Goal: Information Seeking & Learning: Learn about a topic

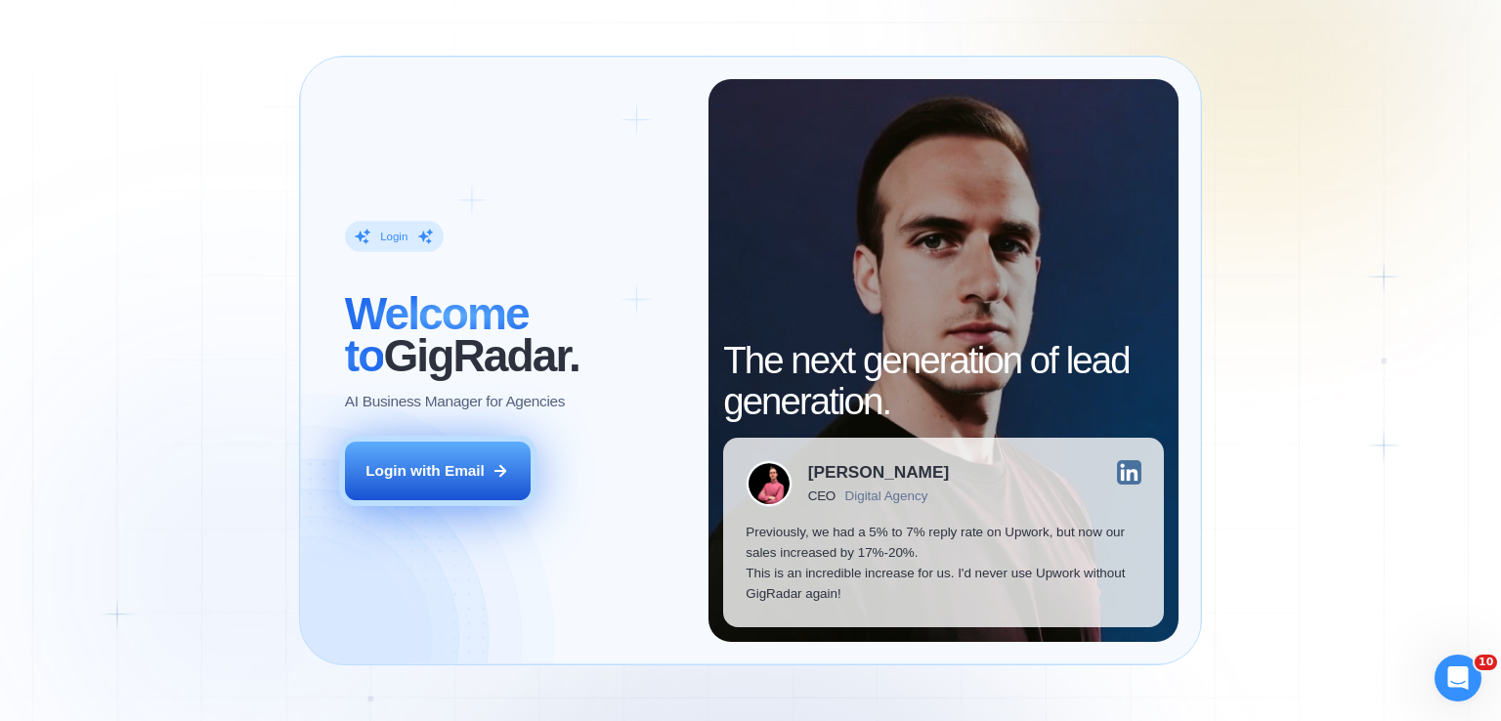
click at [407, 489] on button "Login with Email" at bounding box center [438, 471] width 186 height 59
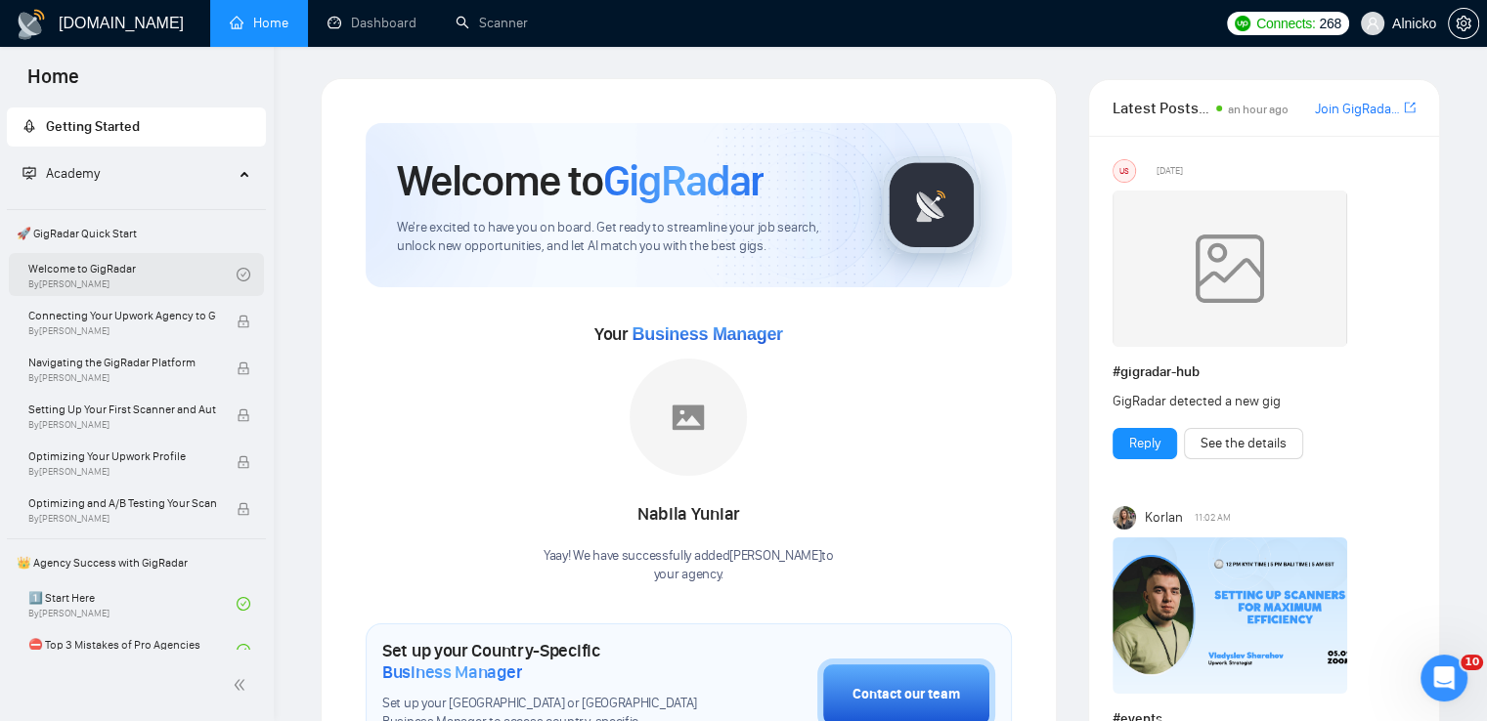
click at [131, 266] on link "Welcome to GigRadar By Vlad Timinsky" at bounding box center [132, 274] width 208 height 43
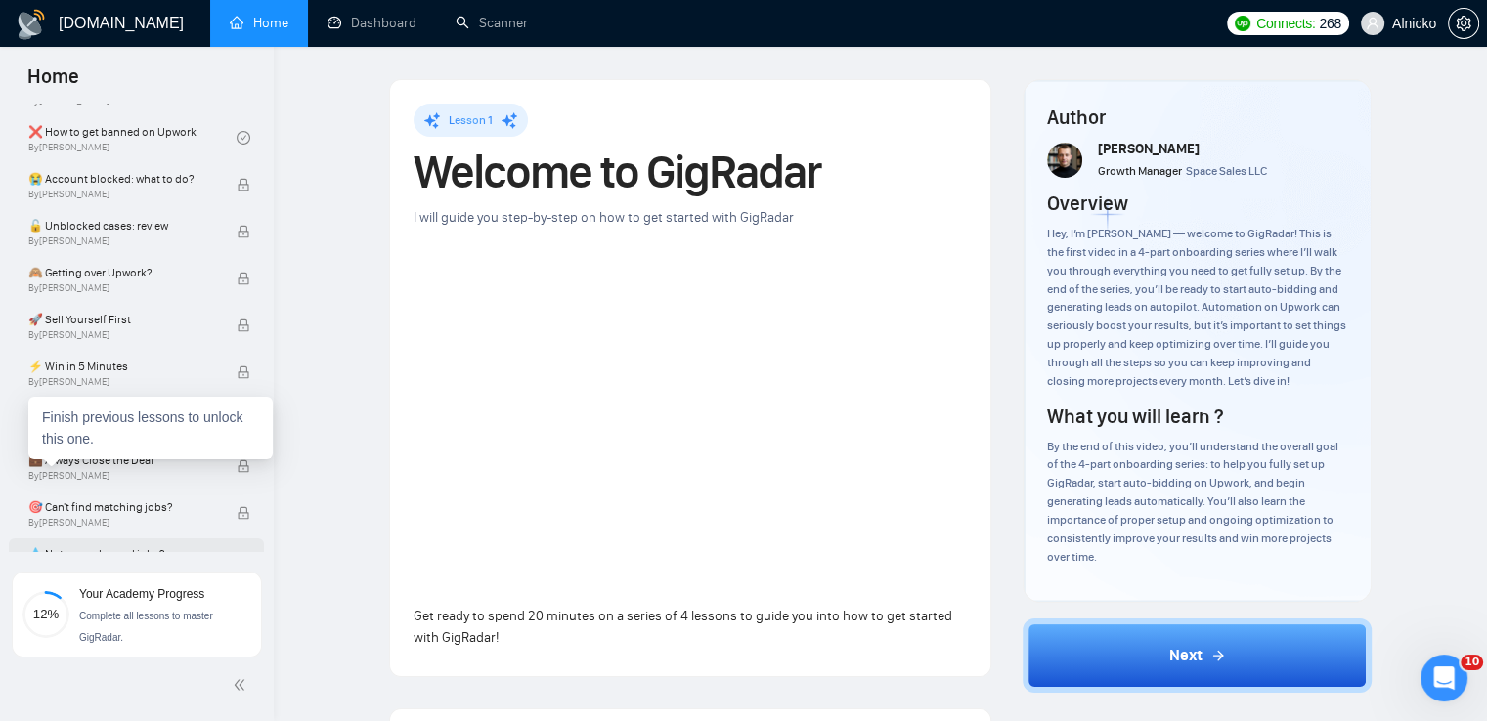
scroll to position [684, 0]
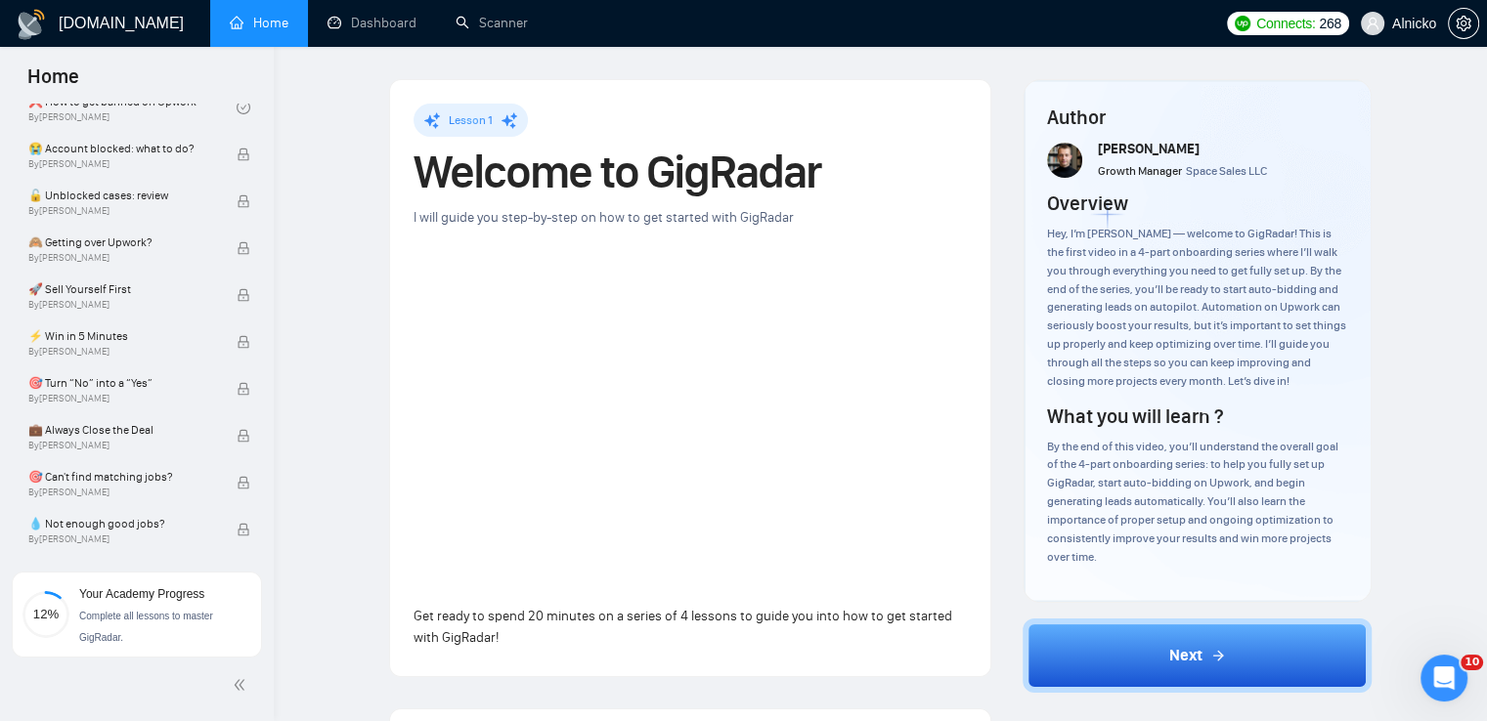
click at [307, 455] on div "Lesson 1 Welcome to GigRadar I will guide you step-by-step on how to get starte…" at bounding box center [880, 703] width 1151 height 1251
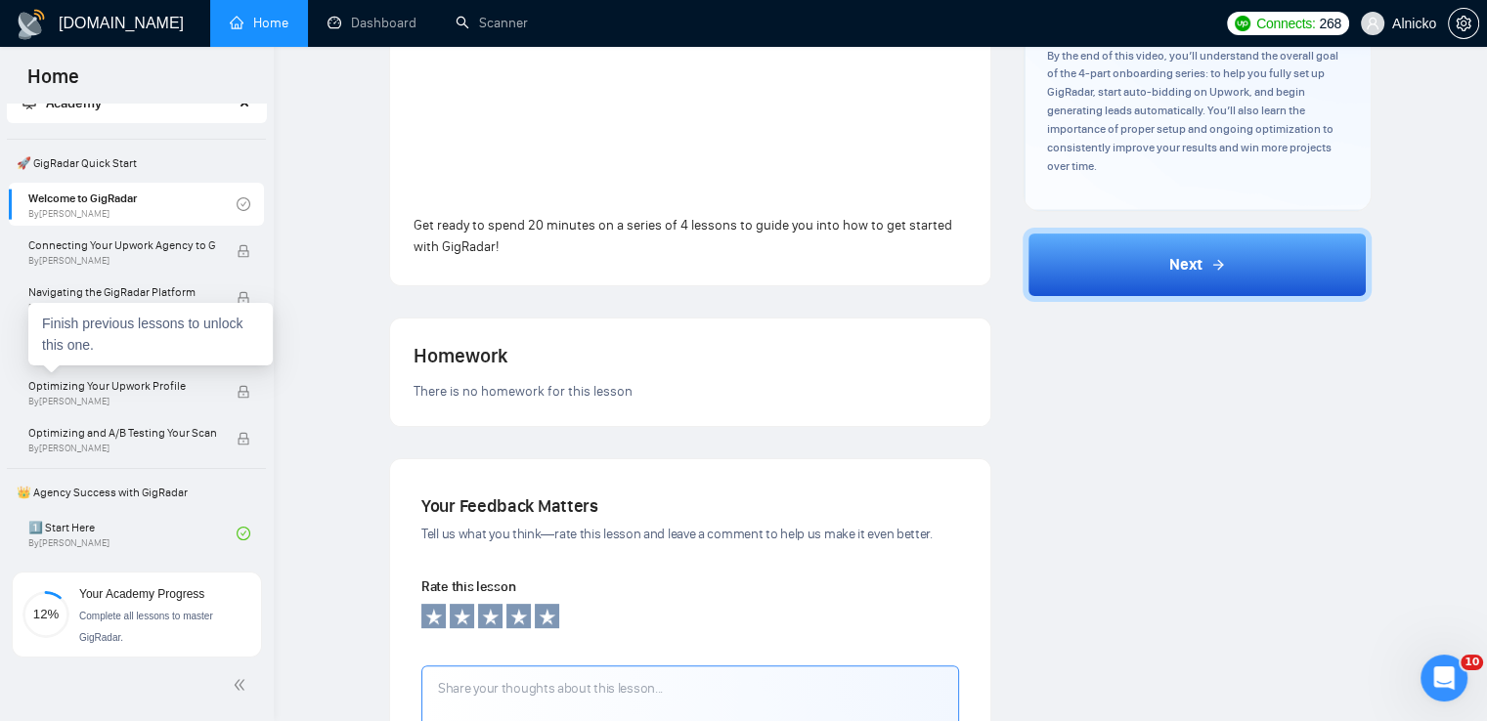
scroll to position [0, 0]
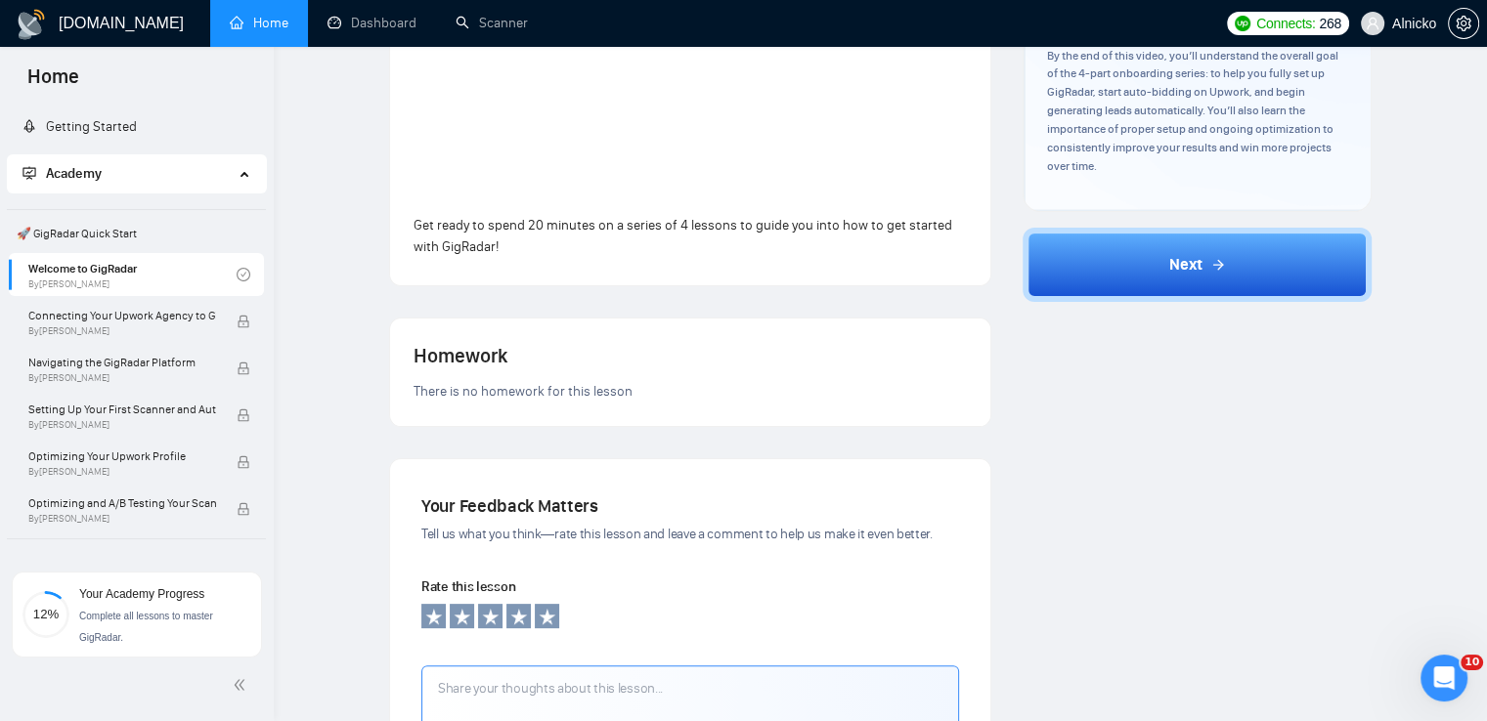
click at [240, 169] on div "Academy" at bounding box center [137, 173] width 260 height 39
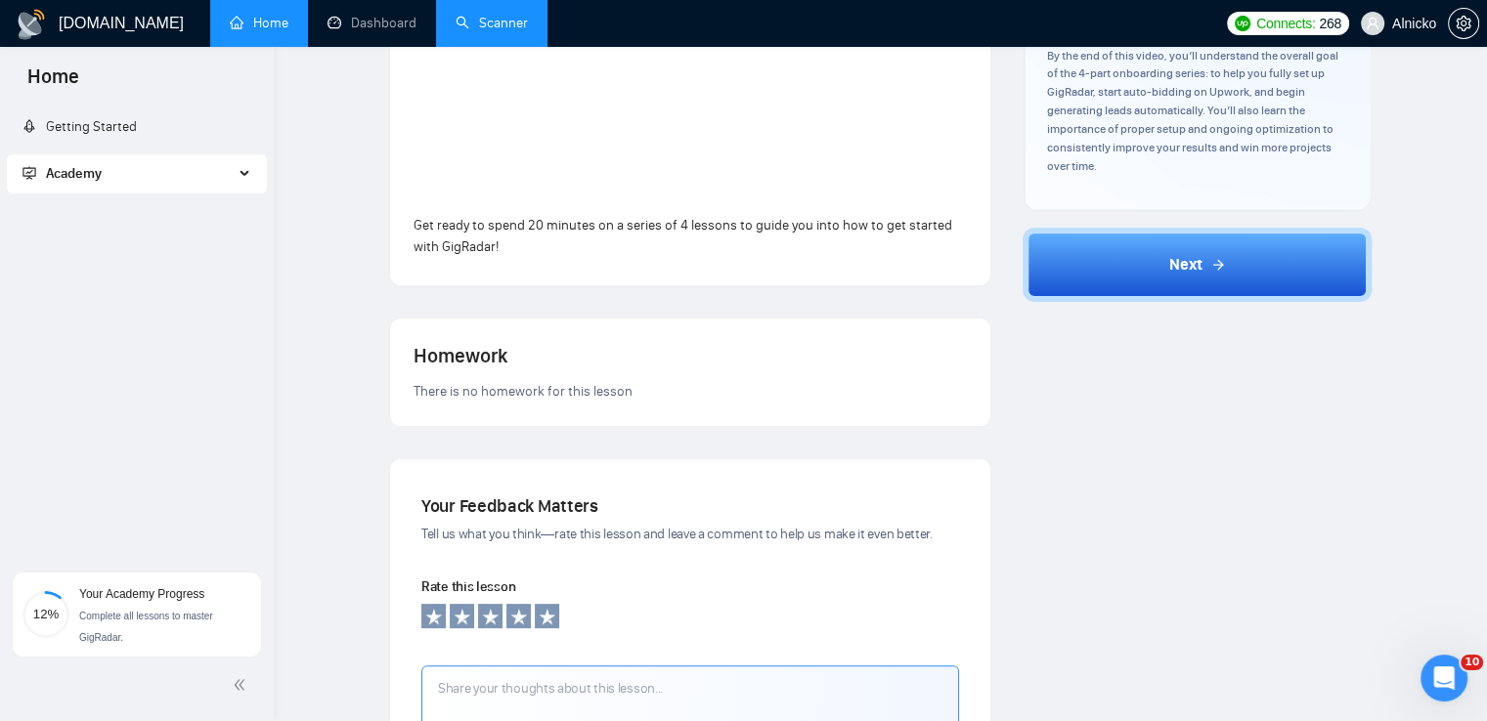
click at [486, 24] on link "Scanner" at bounding box center [492, 23] width 72 height 17
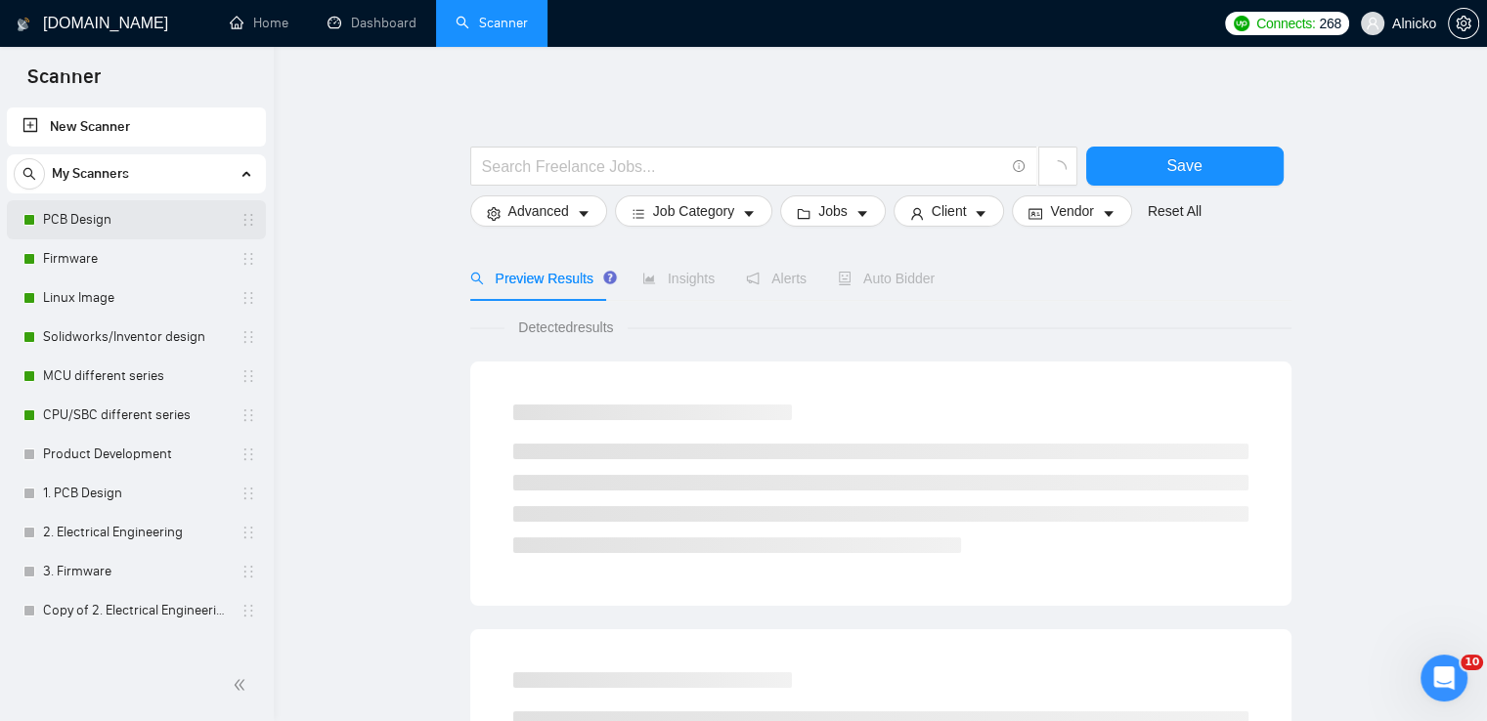
click at [65, 217] on link "PCB Design" at bounding box center [136, 219] width 186 height 39
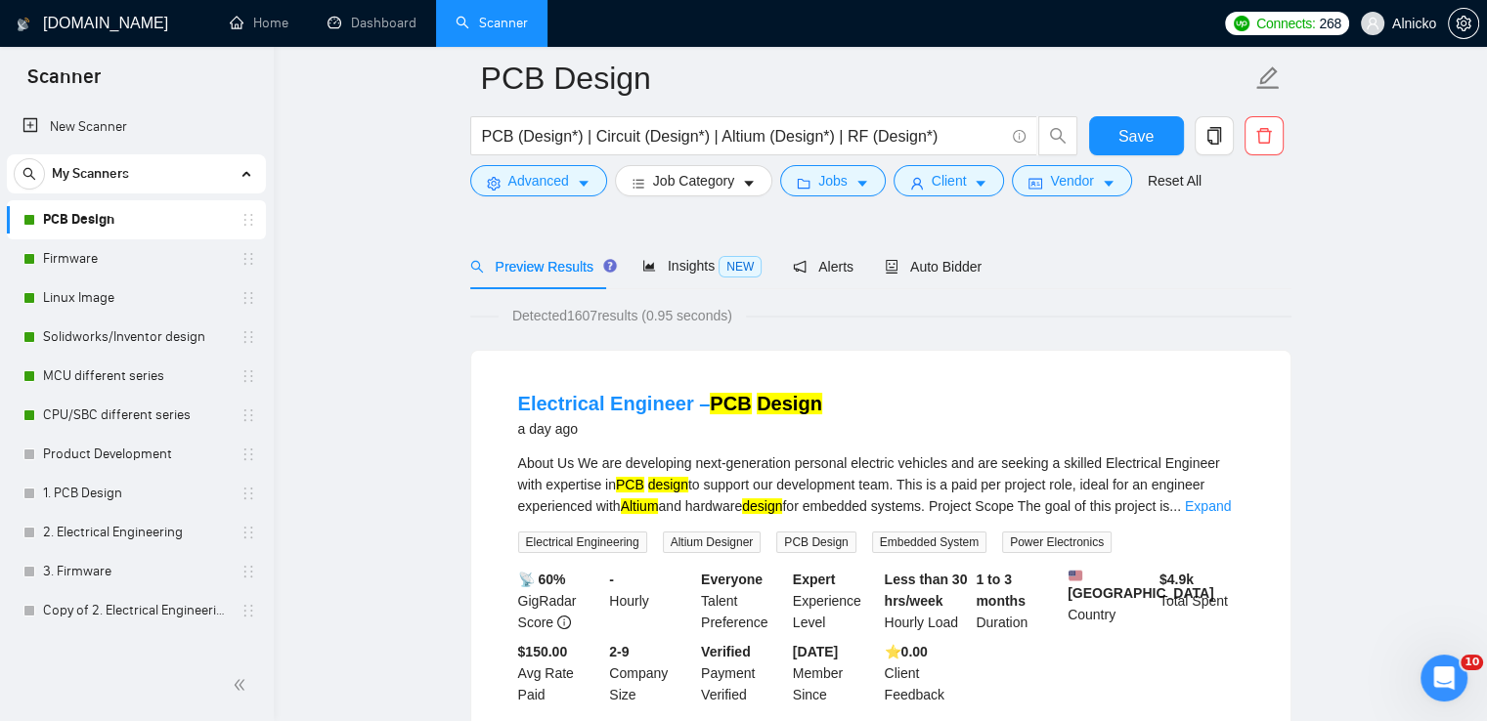
scroll to position [141, 0]
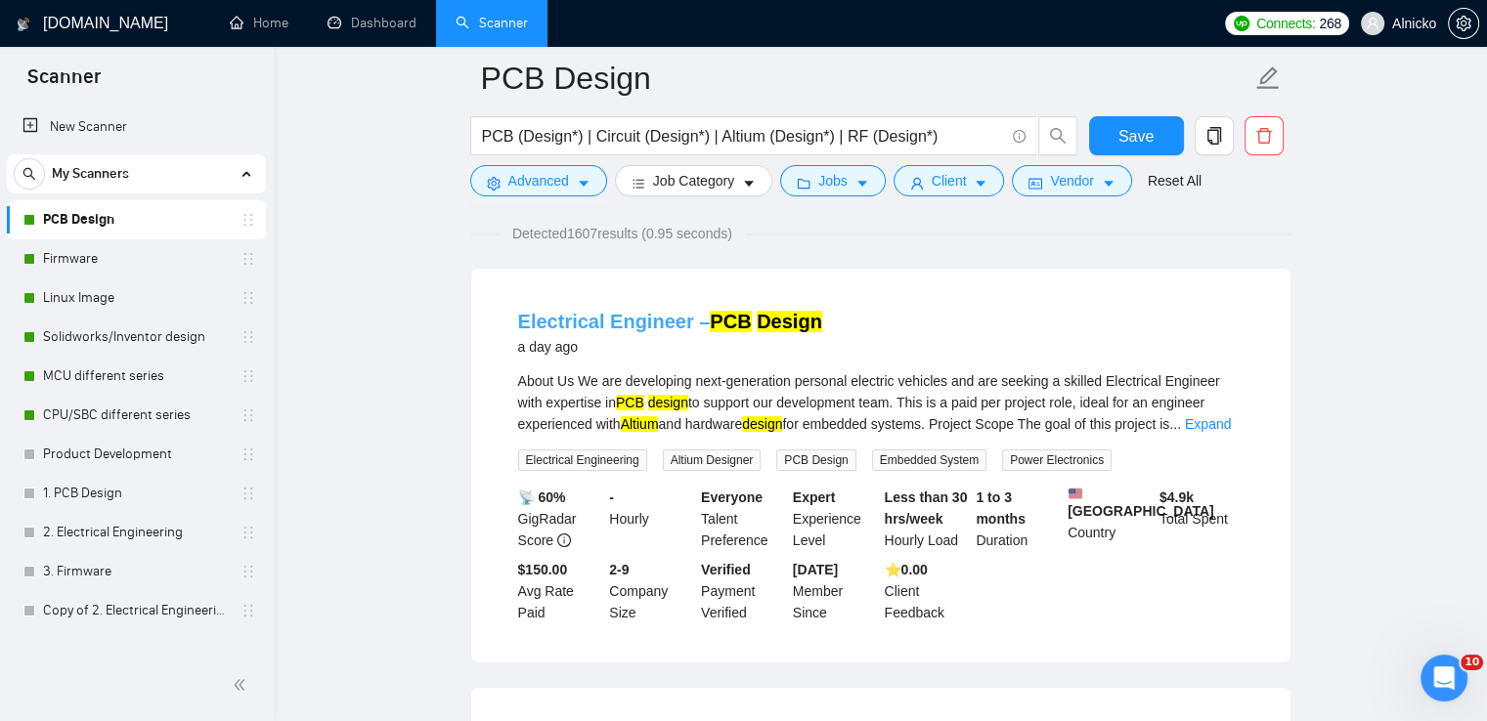
click at [645, 323] on link "Electrical Engineer – PCB Design" at bounding box center [670, 322] width 304 height 22
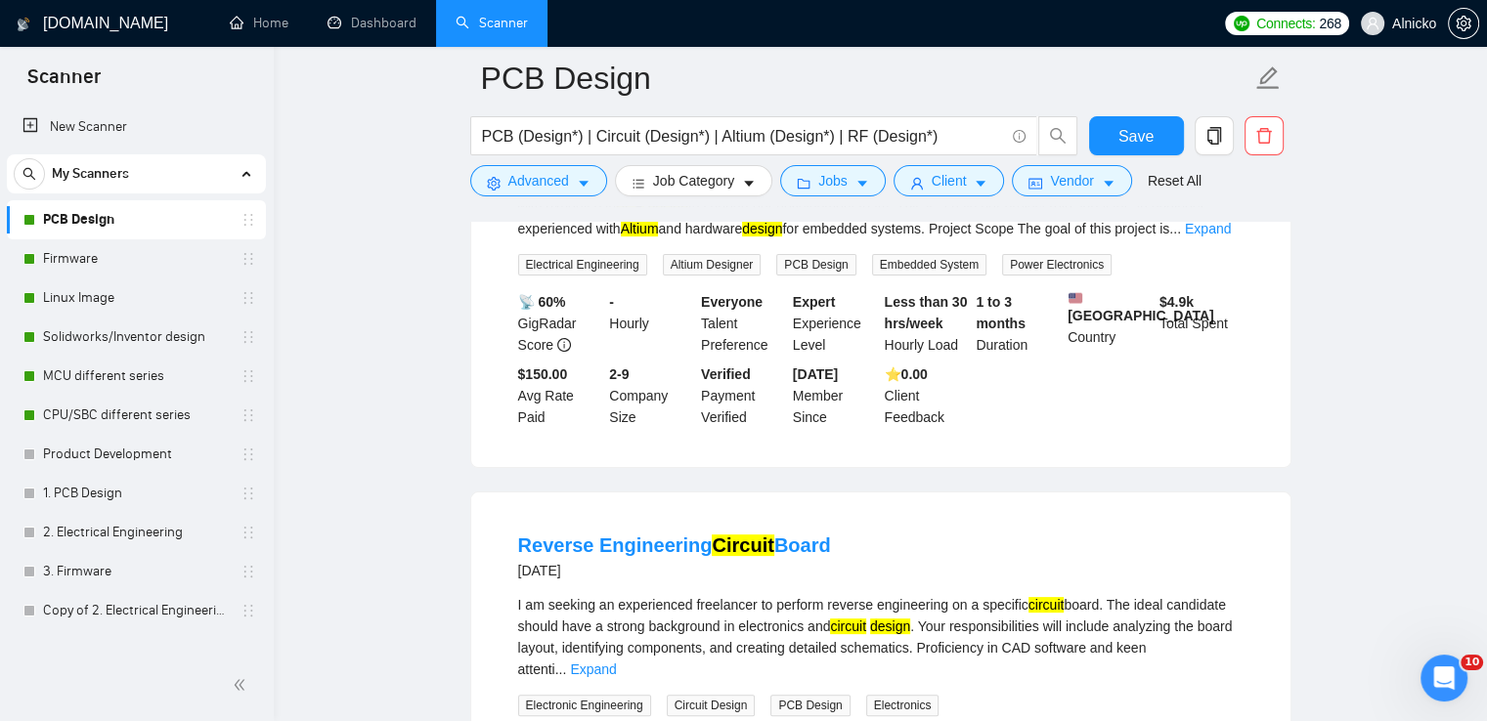
scroll to position [630, 0]
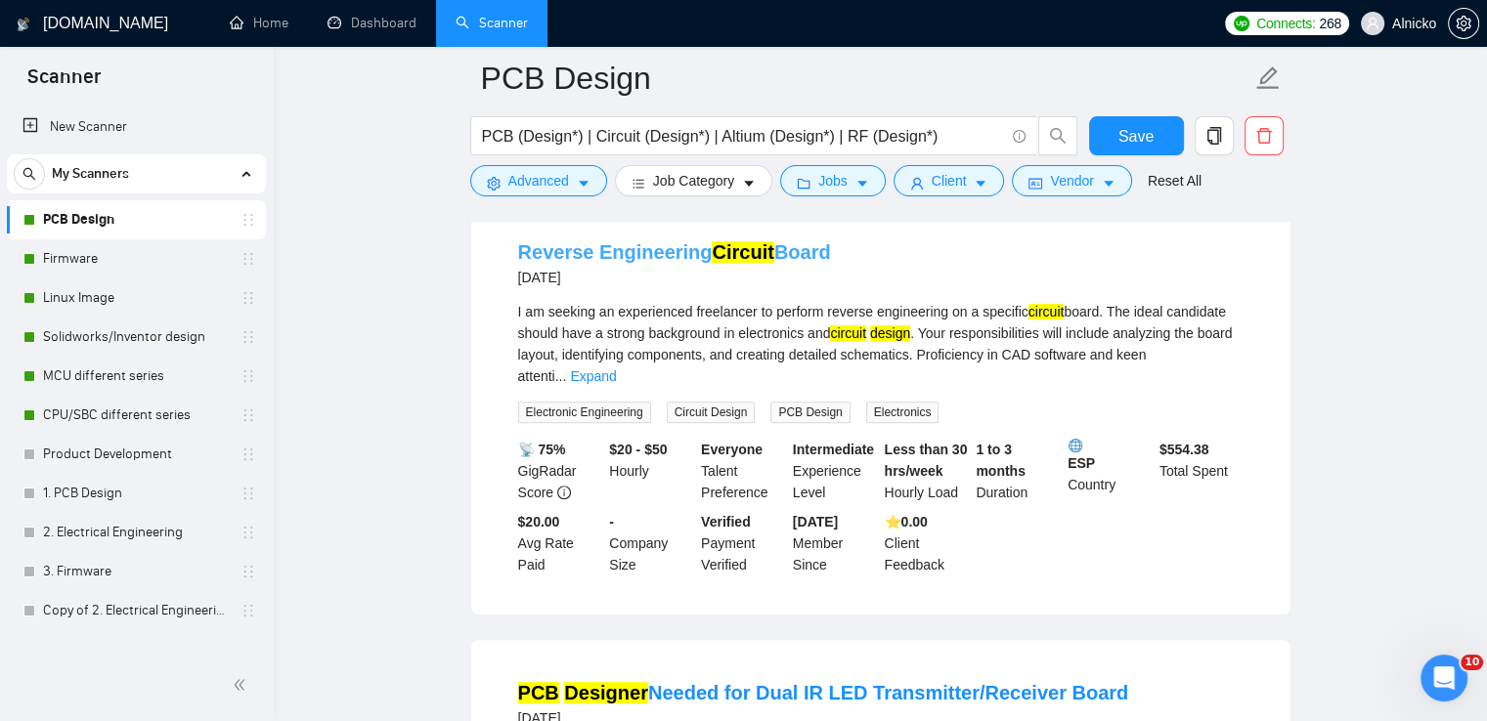
click at [717, 255] on mark "Circuit" at bounding box center [743, 252] width 62 height 22
click at [70, 249] on link "Firmware" at bounding box center [136, 258] width 186 height 39
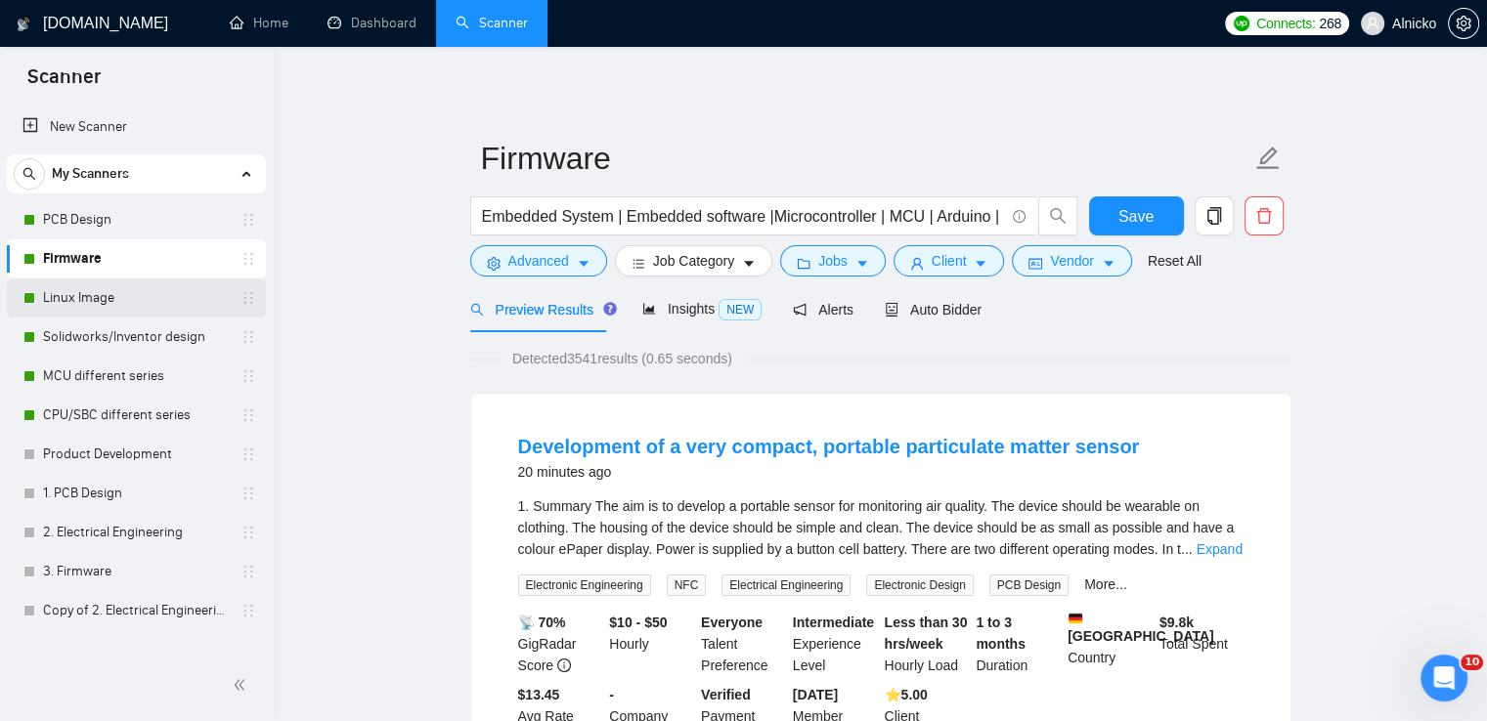
click at [95, 307] on link "Linux Image" at bounding box center [136, 298] width 186 height 39
